Goal: Find specific page/section: Find specific page/section

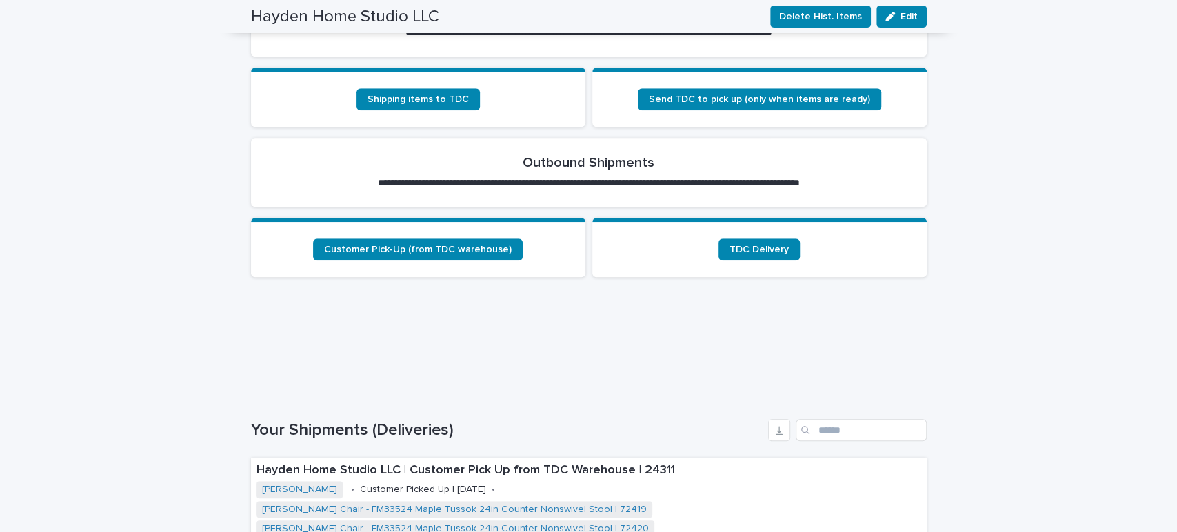
scroll to position [514, 0]
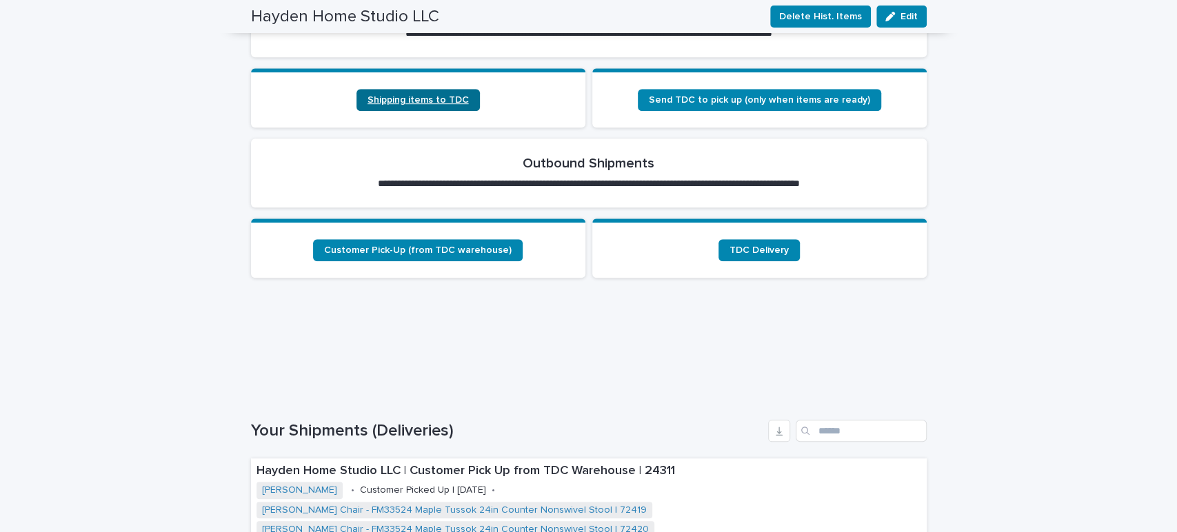
click at [389, 95] on span "Shipping items to TDC" at bounding box center [418, 100] width 101 height 10
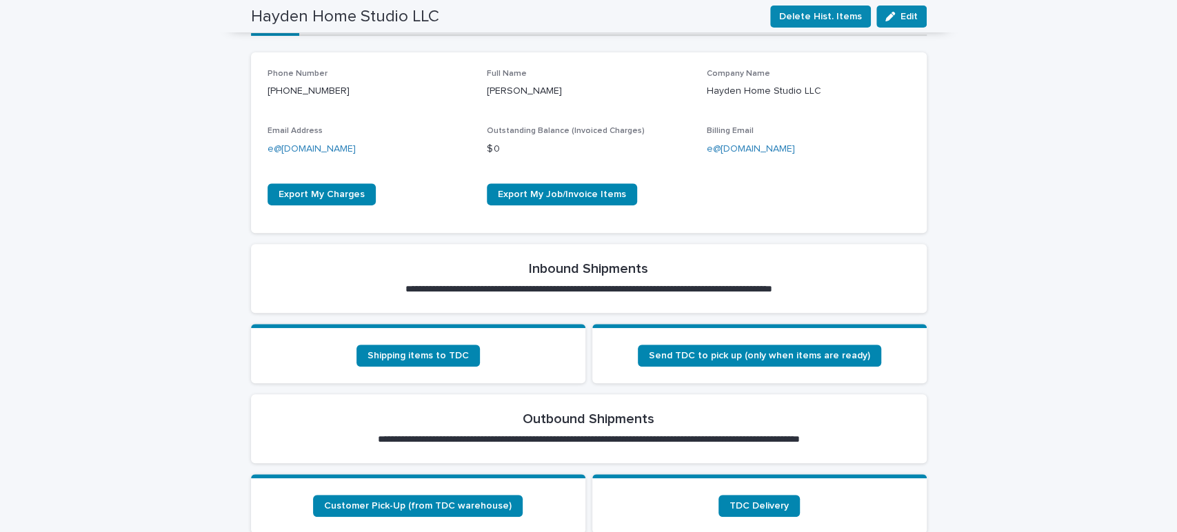
scroll to position [257, 0]
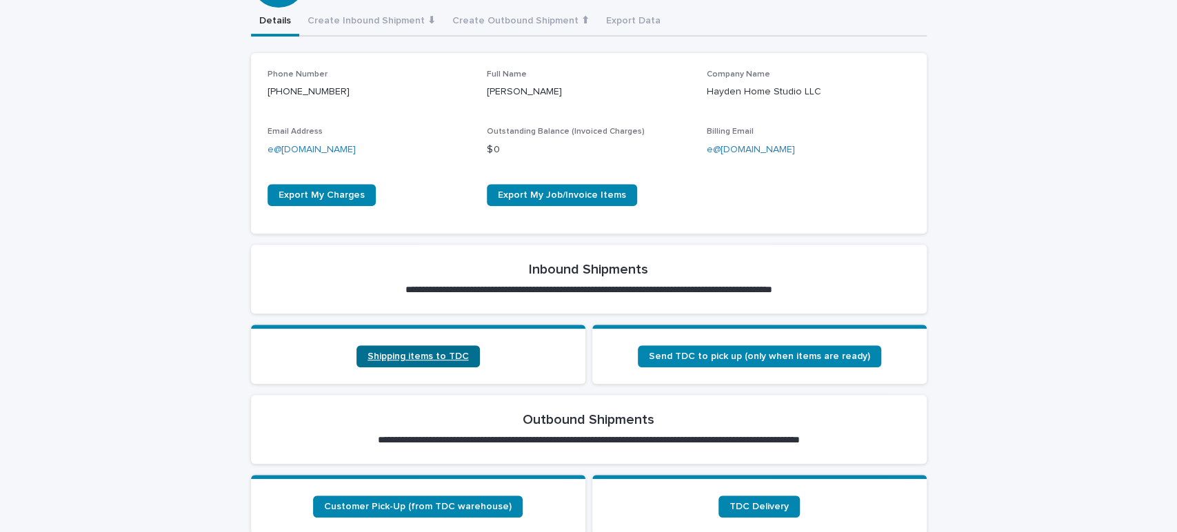
click at [388, 352] on span "Shipping items to TDC" at bounding box center [418, 357] width 101 height 10
